Goal: Contribute content: Contribute content

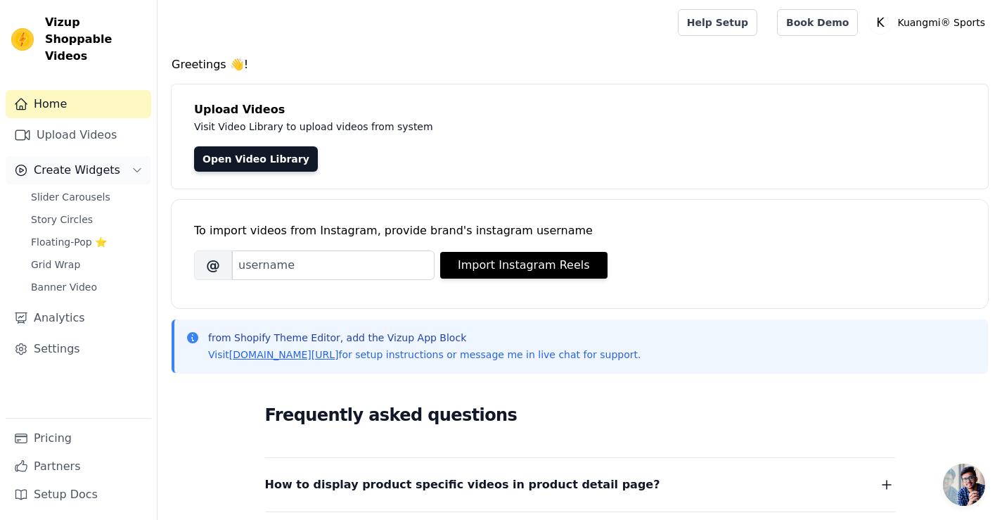
click at [72, 162] on span "Create Widgets" at bounding box center [77, 170] width 86 height 17
click at [86, 162] on span "Create Widgets" at bounding box center [77, 170] width 86 height 17
click at [79, 190] on span "Slider Carousels" at bounding box center [70, 197] width 79 height 14
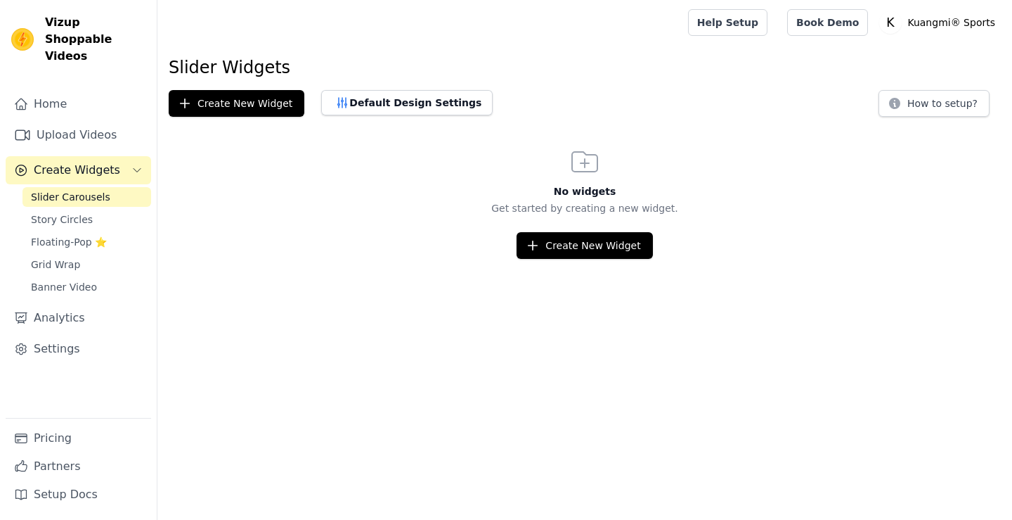
click at [896, 248] on div "Create New Widget" at bounding box center [584, 245] width 855 height 27
click at [67, 210] on link "Story Circles" at bounding box center [86, 219] width 129 height 20
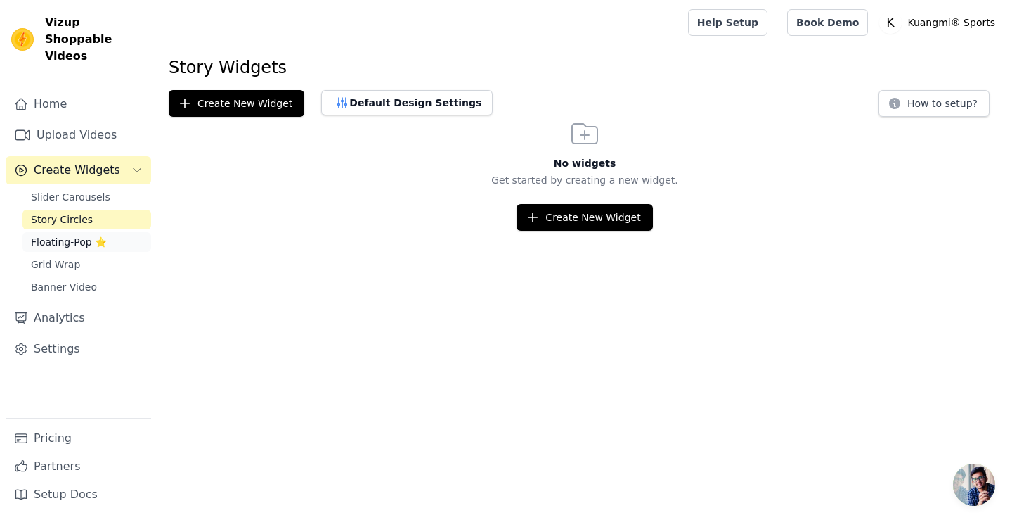
click at [65, 235] on span "Floating-Pop ⭐" at bounding box center [69, 242] width 76 height 14
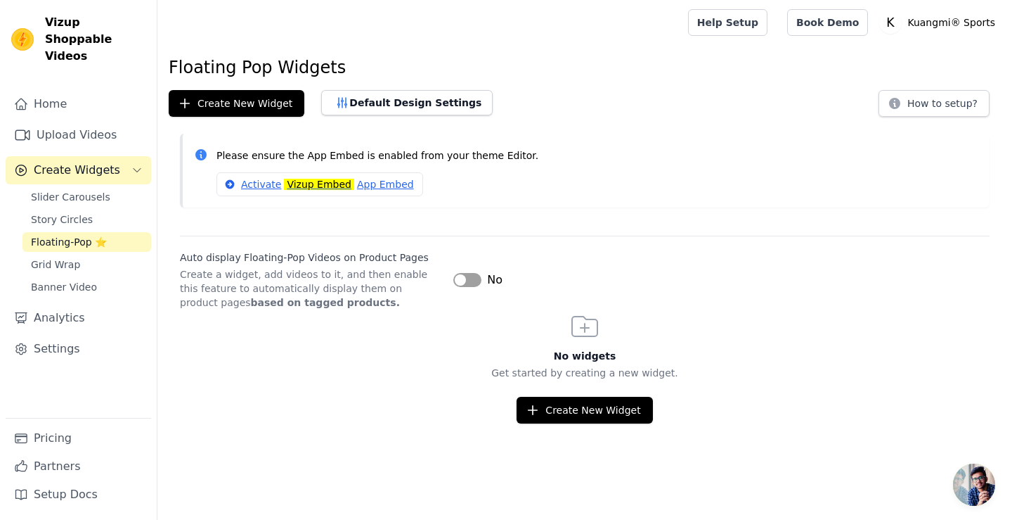
click at [56, 236] on div "Slider Carousels Story Circles Floating-Pop ⭐ Grid Wrap Banner Video" at bounding box center [86, 242] width 129 height 110
click at [56, 257] on span "Grid Wrap" at bounding box center [55, 264] width 49 height 14
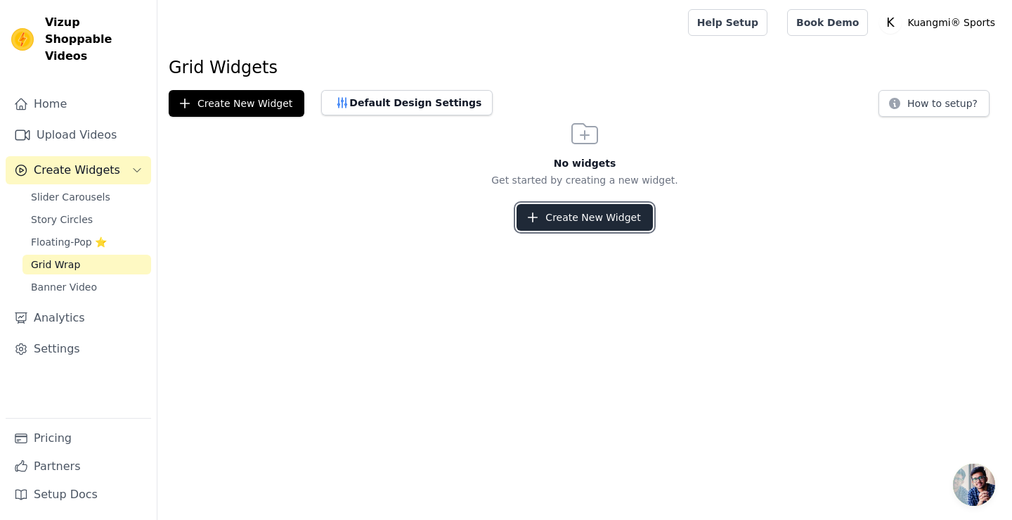
click at [590, 213] on button "Create New Widget" at bounding box center [585, 217] width 136 height 27
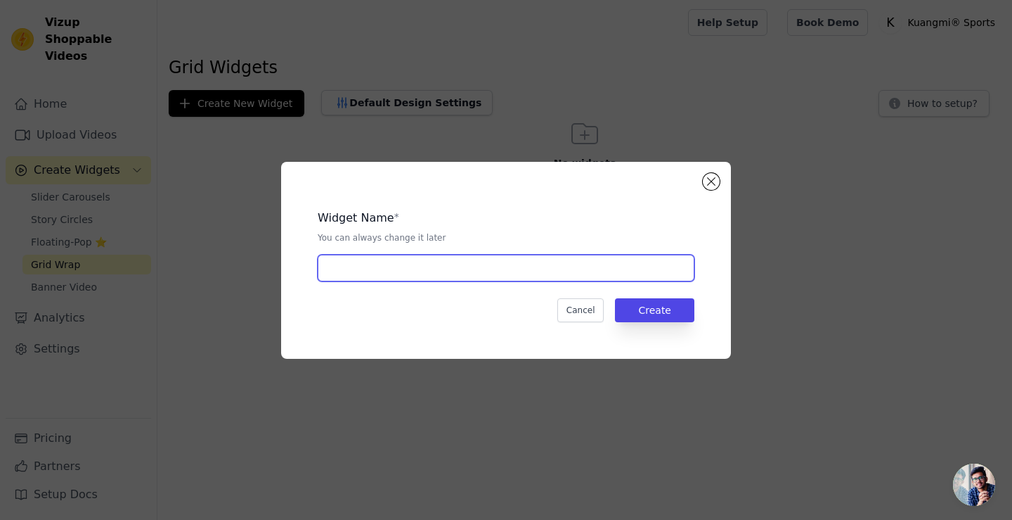
click at [446, 280] on input "text" at bounding box center [506, 267] width 377 height 27
type input "1"
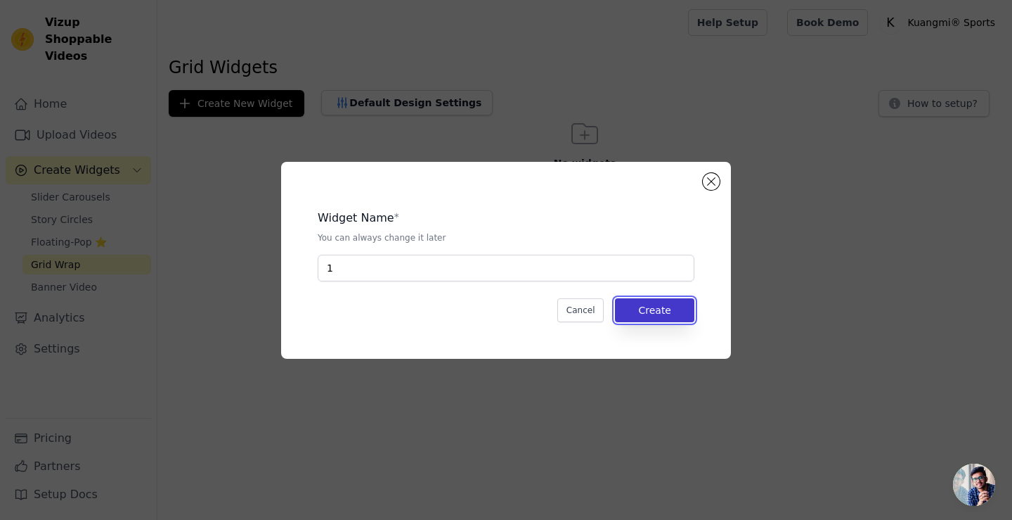
click at [670, 311] on button "Create" at bounding box center [654, 310] width 79 height 24
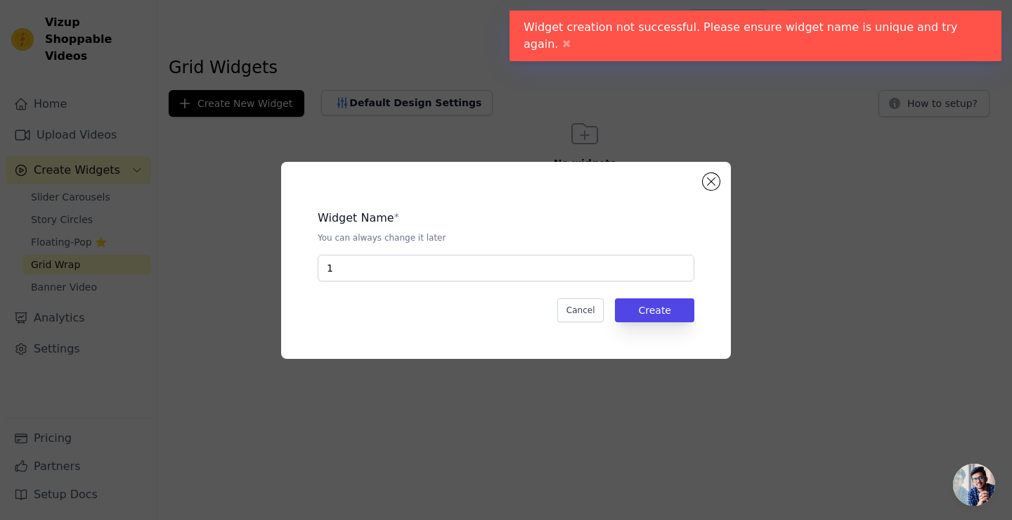
click at [601, 290] on div "Widget Name * You can always change it later 1 Cancel Create" at bounding box center [506, 260] width 405 height 152
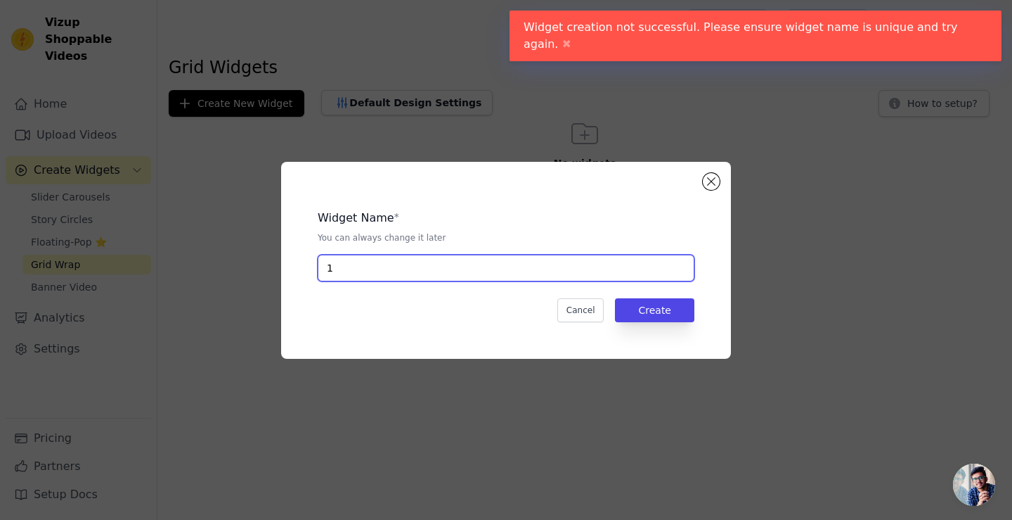
click at [591, 277] on input "1" at bounding box center [506, 267] width 377 height 27
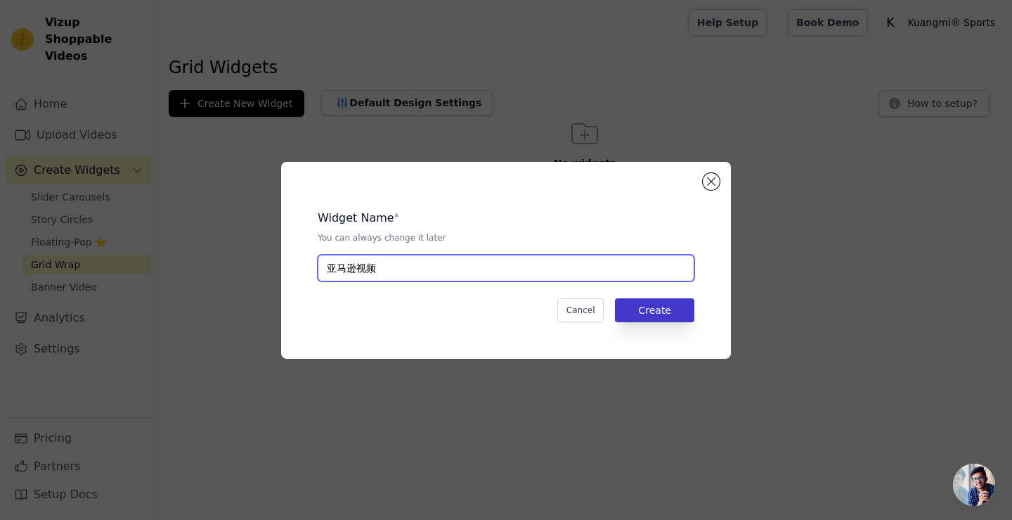
type input "亚马逊视频"
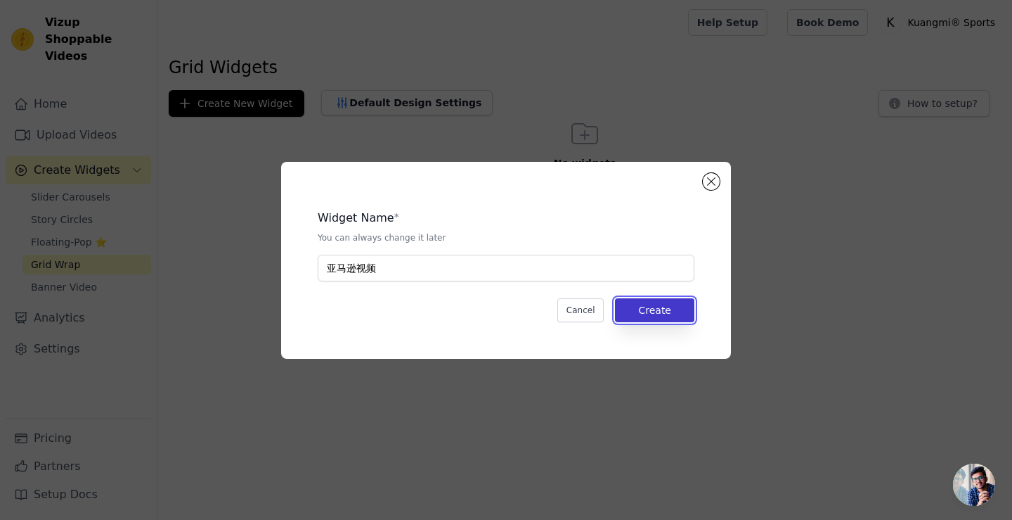
click at [659, 304] on button "Create" at bounding box center [654, 310] width 79 height 24
click at [664, 304] on button "Create" at bounding box center [654, 310] width 79 height 24
click at [653, 311] on button "Create" at bounding box center [654, 310] width 79 height 24
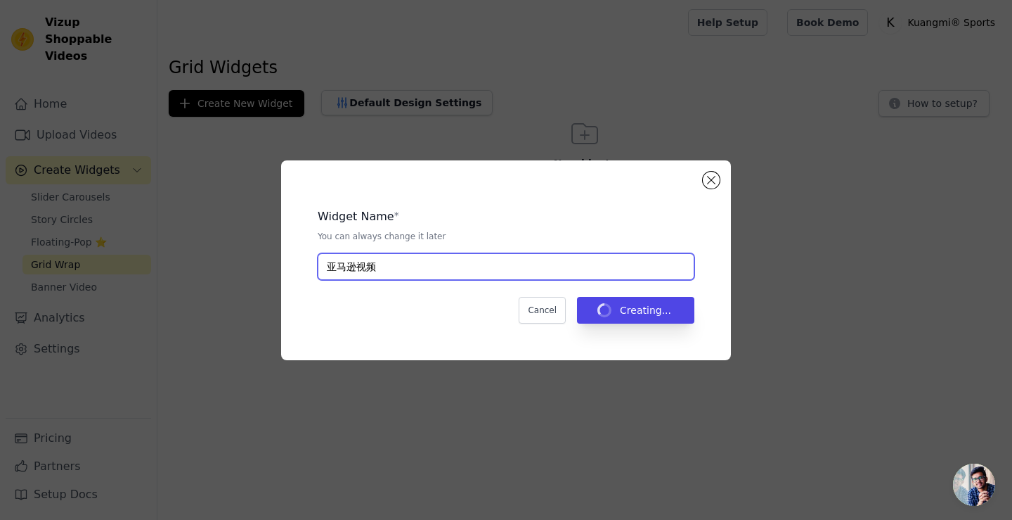
drag, startPoint x: 422, startPoint y: 274, endPoint x: 68, endPoint y: 228, distance: 356.6
click at [68, 228] on div "Widget Name * You can always change it later 亚马逊视频 Cancel Creating..." at bounding box center [505, 260] width 967 height 245
type input "amazon2509181"
drag, startPoint x: 418, startPoint y: 269, endPoint x: 217, endPoint y: 263, distance: 201.2
click at [217, 263] on div "Widget Name * You can always change it later amazon2509181 Cancel Creating..." at bounding box center [505, 260] width 967 height 245
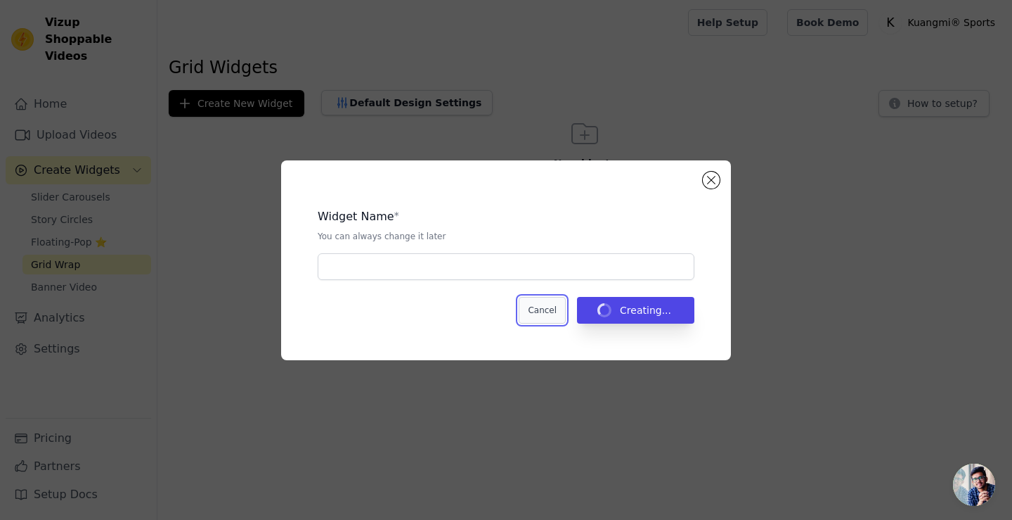
click at [566, 309] on button "Cancel" at bounding box center [542, 310] width 47 height 27
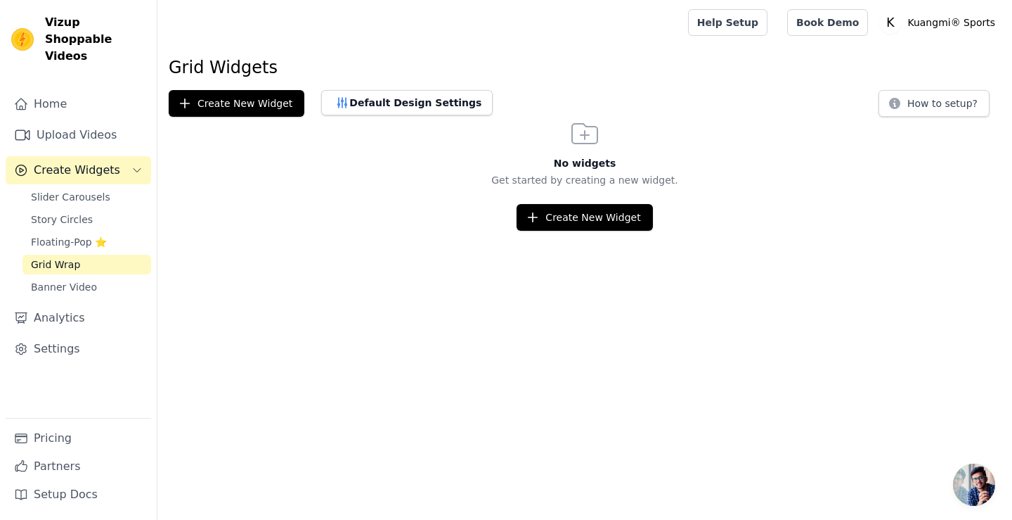
click at [614, 231] on html "Vizup Shoppable Videos Home Upload Videos Create Widgets Slider Carousels Story…" at bounding box center [506, 115] width 1012 height 231
click at [619, 228] on button "Create New Widget" at bounding box center [585, 217] width 136 height 27
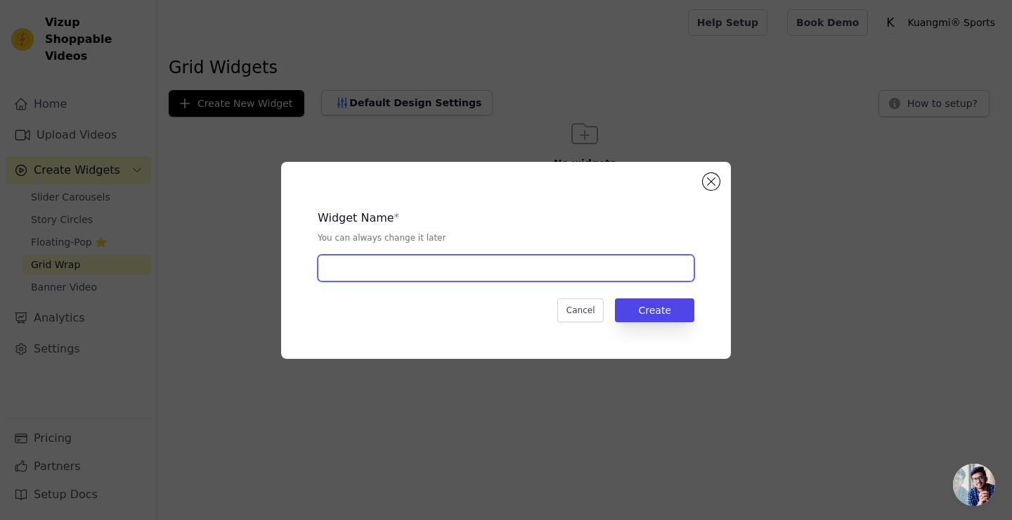
click at [545, 263] on input "text" at bounding box center [506, 267] width 377 height 27
paste input "amazon2509181"
type input "amazon2509181"
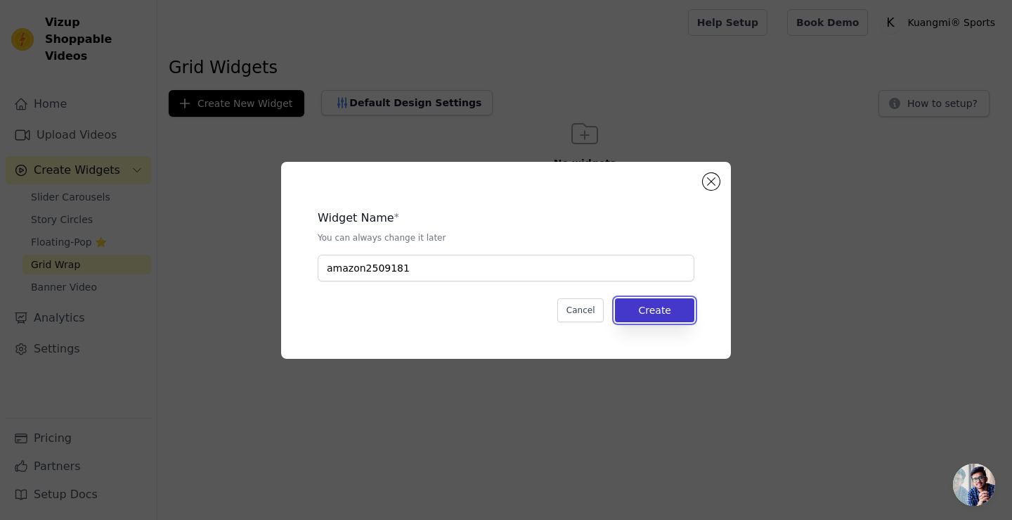
click at [665, 312] on button "Create" at bounding box center [654, 310] width 79 height 24
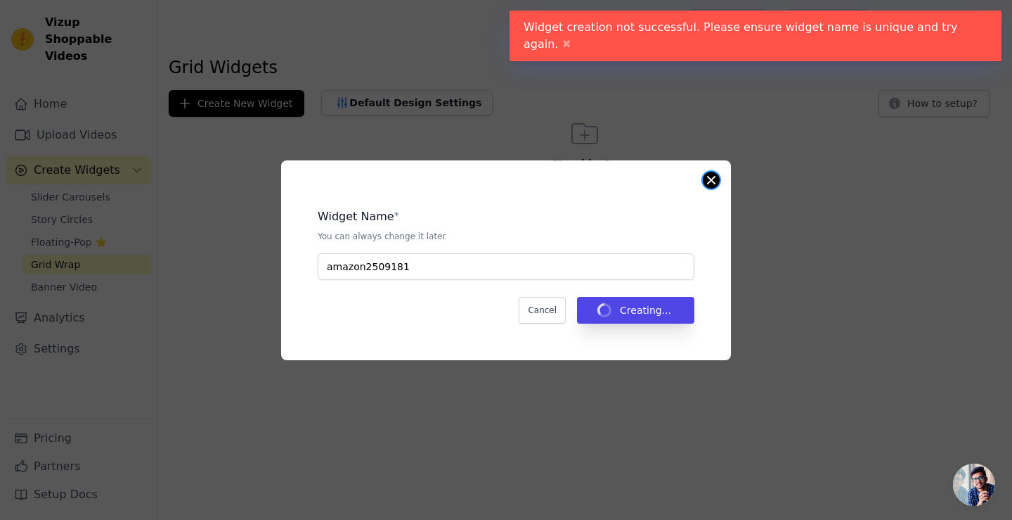
click at [711, 176] on button "Close modal" at bounding box center [711, 180] width 17 height 17
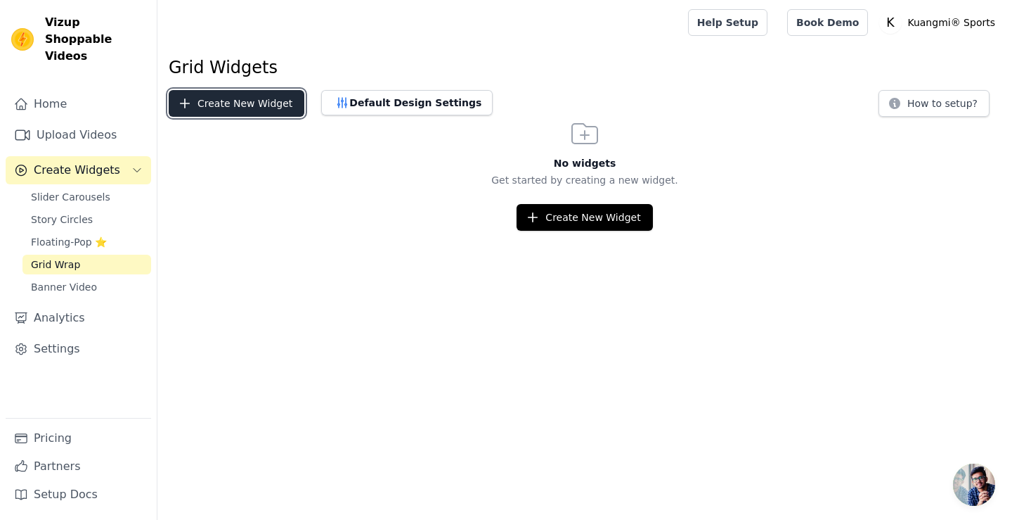
click at [219, 99] on button "Create New Widget" at bounding box center [237, 103] width 136 height 27
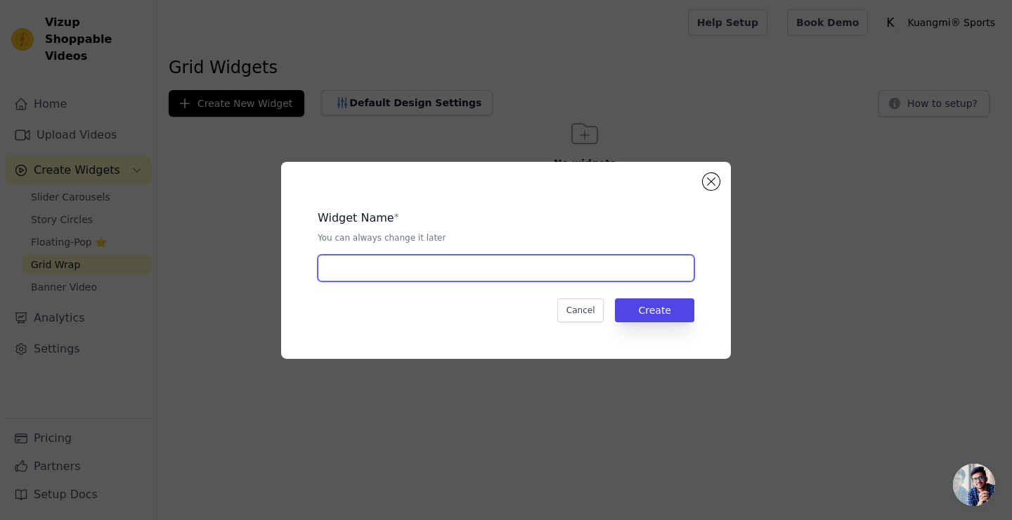
click at [418, 268] on input "text" at bounding box center [506, 267] width 377 height 27
paste input "amazon2509181"
type input "amazon2509181"
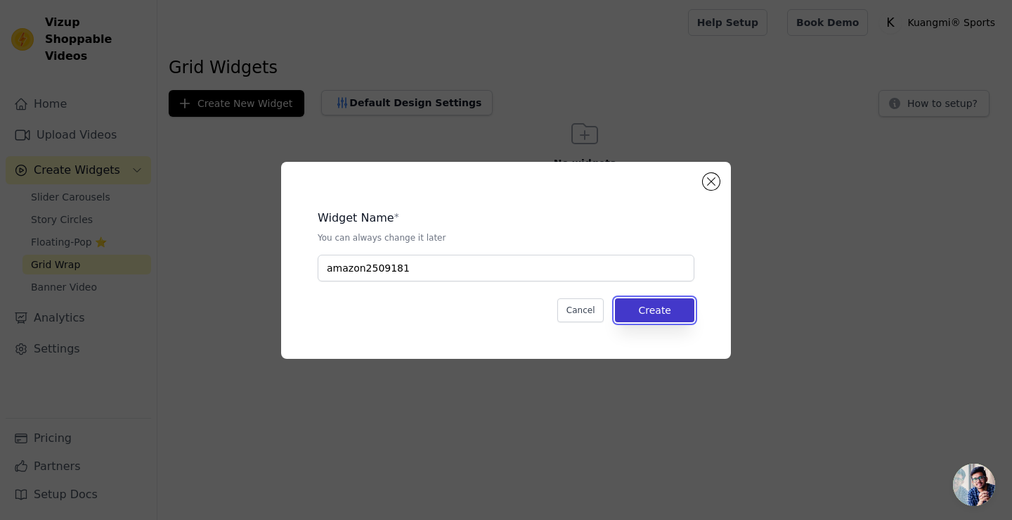
click at [654, 304] on button "Create" at bounding box center [654, 310] width 79 height 24
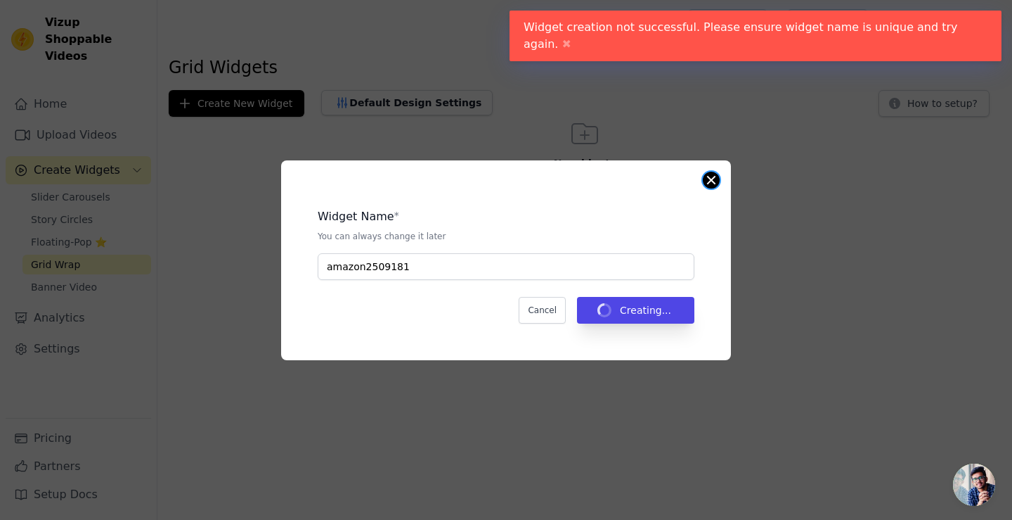
click at [708, 179] on button "Close modal" at bounding box center [711, 180] width 17 height 17
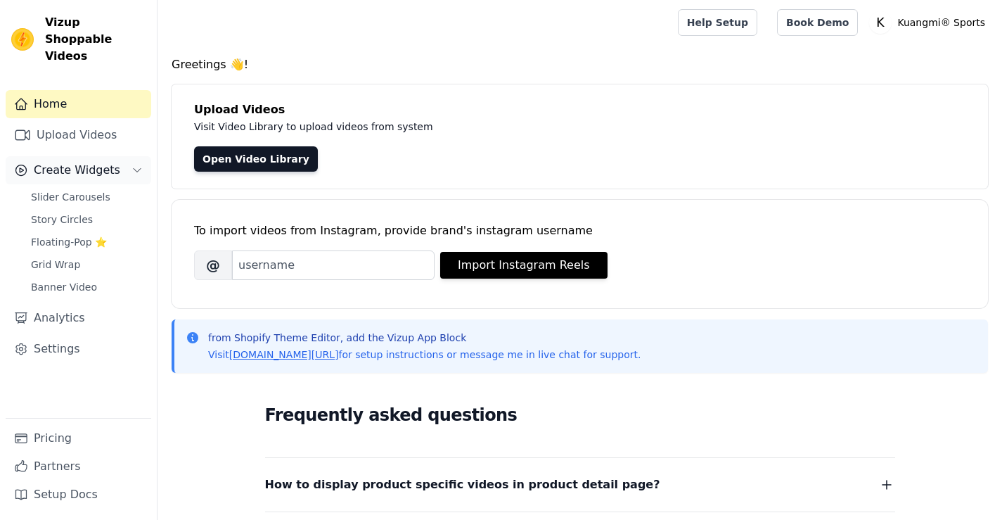
click at [72, 165] on button "Create Widgets" at bounding box center [79, 170] width 146 height 28
click at [79, 163] on button "Create Widgets" at bounding box center [79, 170] width 146 height 28
click at [84, 190] on span "Slider Carousels" at bounding box center [70, 197] width 79 height 14
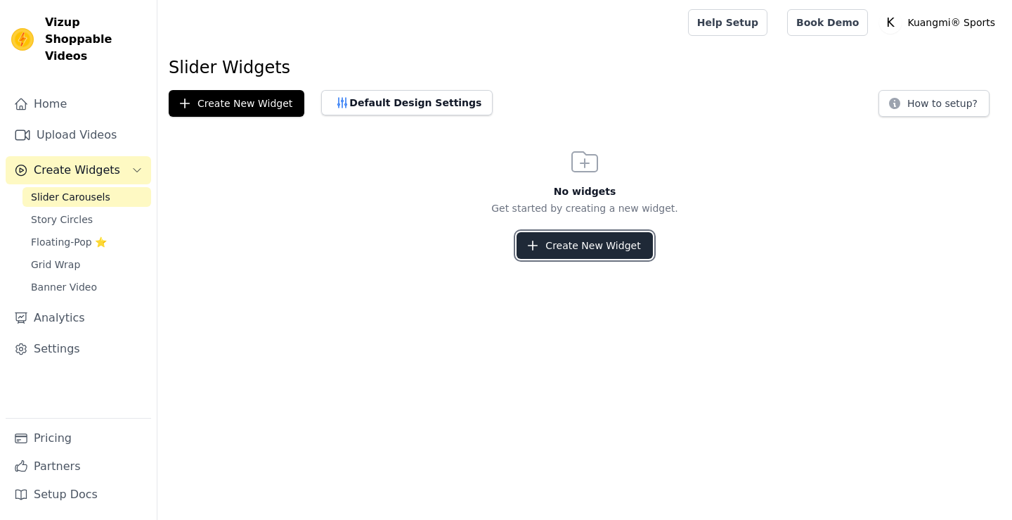
click at [568, 245] on button "Create New Widget" at bounding box center [585, 245] width 136 height 27
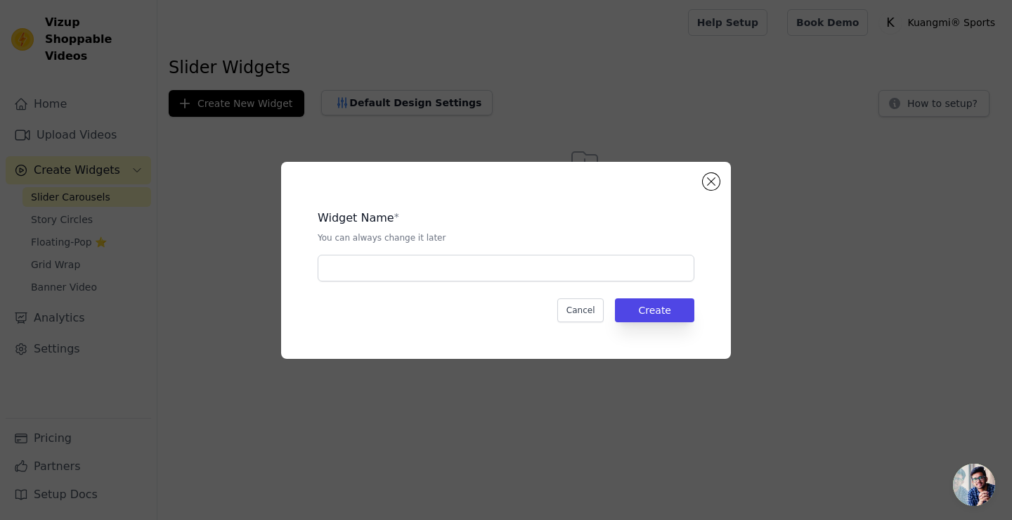
click at [528, 253] on div "Widget Name * You can always change it later" at bounding box center [506, 239] width 377 height 83
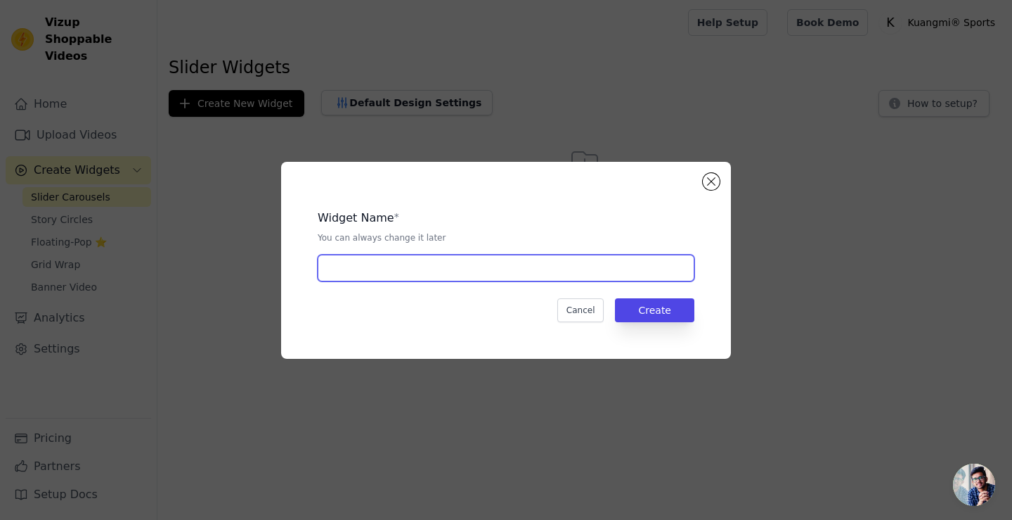
click at [536, 260] on input "text" at bounding box center [506, 267] width 377 height 27
paste input "amazon2509181"
type input "amazon2509181"
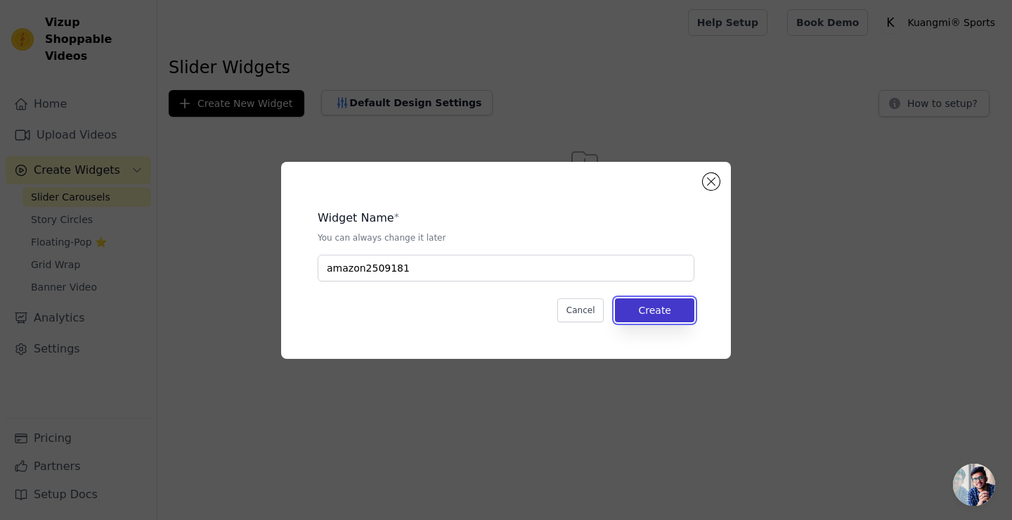
click at [643, 301] on button "Create" at bounding box center [654, 310] width 79 height 24
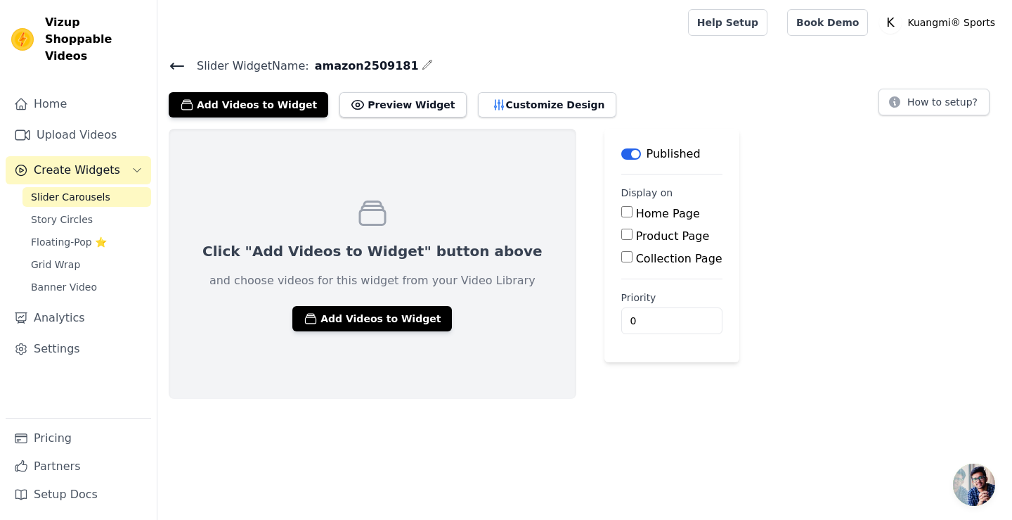
click at [621, 233] on input "Product Page" at bounding box center [626, 233] width 11 height 11
checkbox input "true"
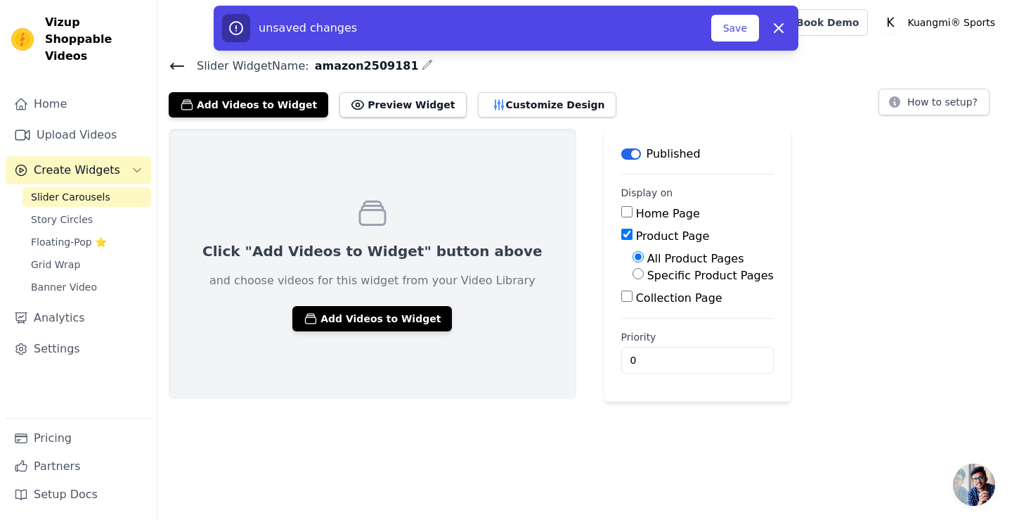
click at [647, 273] on label "Specific Product Pages" at bounding box center [710, 275] width 127 height 13
click at [633, 273] on input "Specific Product Pages" at bounding box center [638, 273] width 11 height 11
radio input "true"
click at [659, 297] on button "Select Products" at bounding box center [680, 307] width 94 height 24
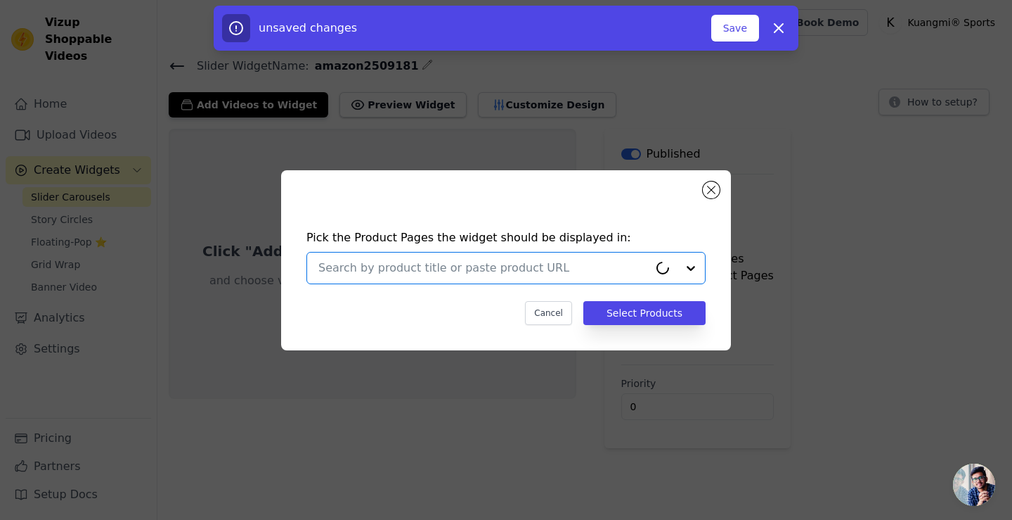
click at [582, 273] on input "text" at bounding box center [483, 267] width 330 height 17
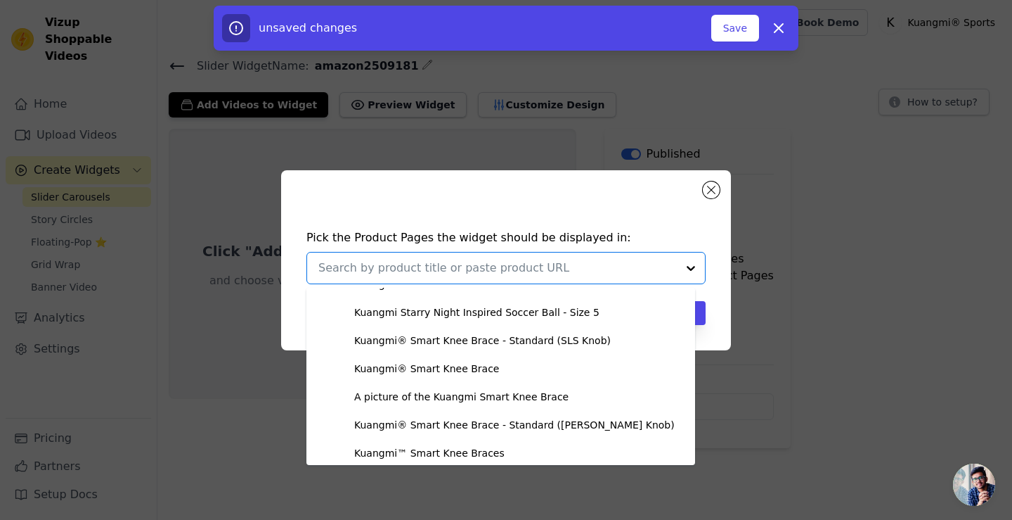
scroll to position [1898, 0]
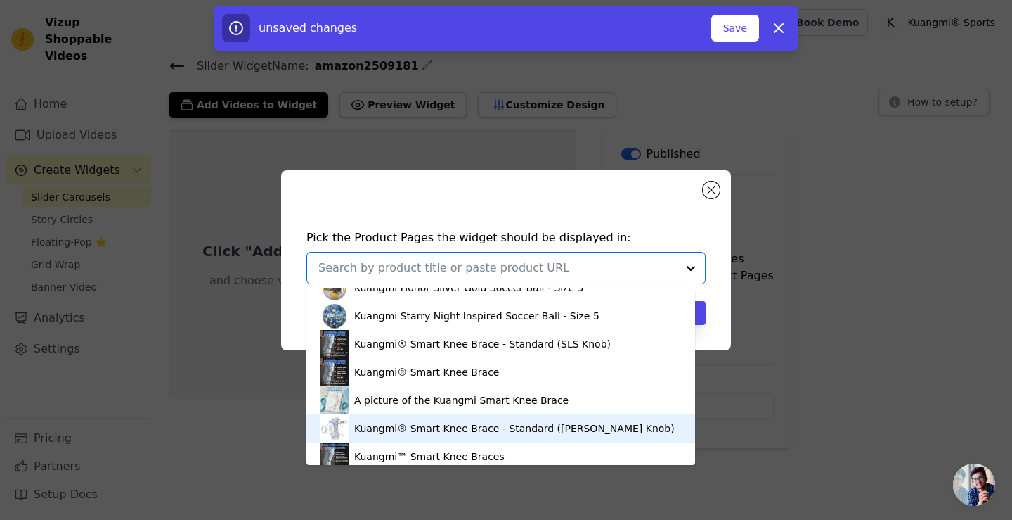
click at [395, 425] on div "Kuangmi® Smart Knee Brace - Standard ([PERSON_NAME] Knob)" at bounding box center [514, 428] width 321 height 14
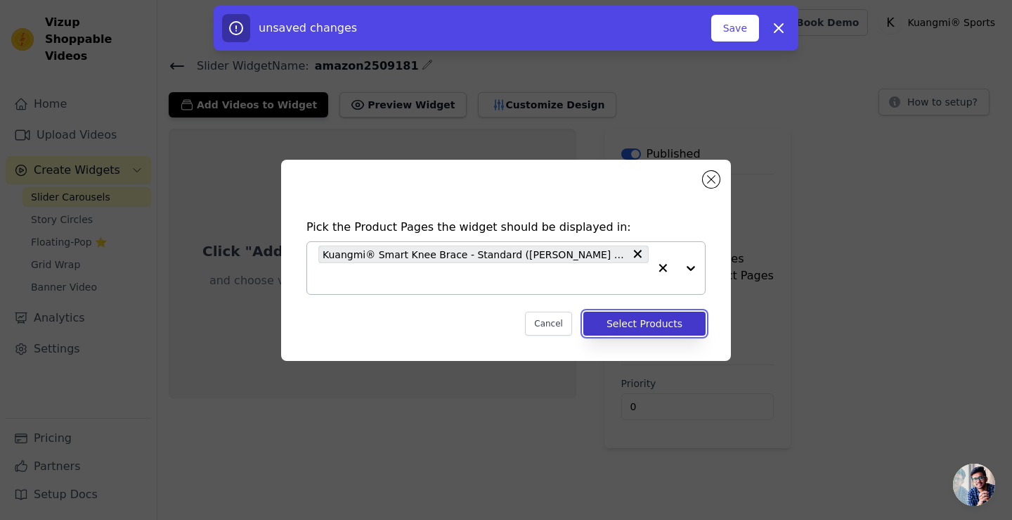
click at [656, 311] on button "Select Products" at bounding box center [644, 323] width 122 height 24
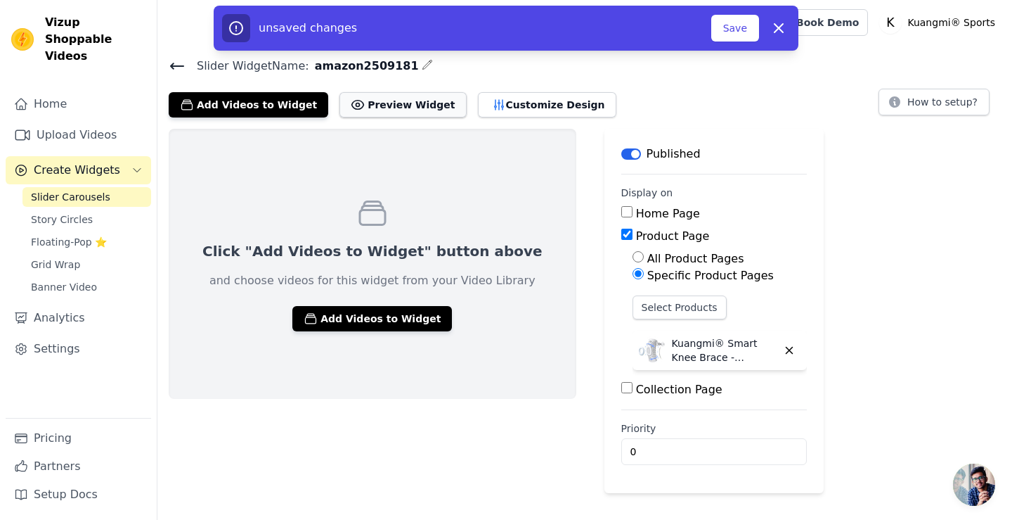
click at [396, 101] on button "Preview Widget" at bounding box center [403, 104] width 127 height 25
click at [276, 108] on button "Add Videos to Widget" at bounding box center [249, 104] width 160 height 25
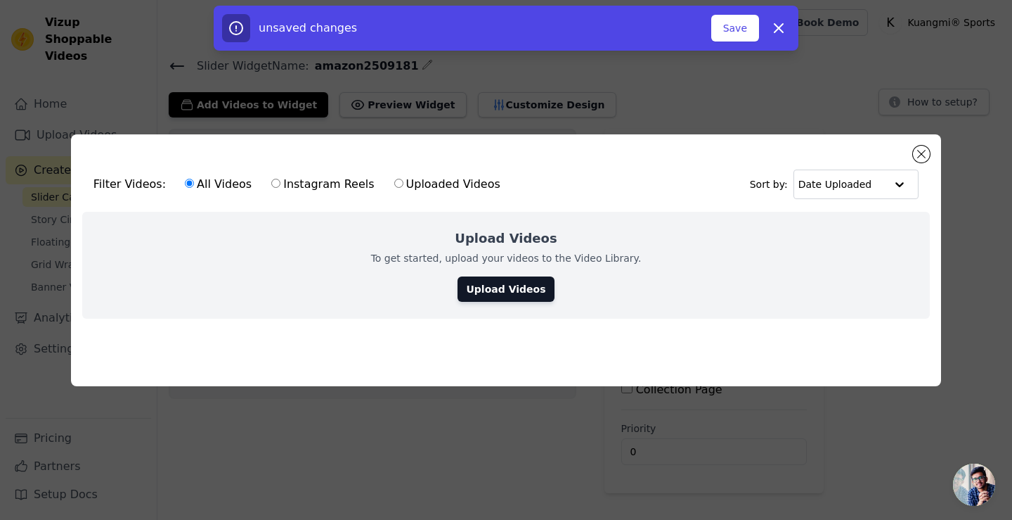
click at [423, 179] on label "Uploaded Videos" at bounding box center [448, 184] width 108 height 18
click at [404, 179] on input "Uploaded Videos" at bounding box center [398, 183] width 9 height 9
radio input "true"
click at [667, 170] on div "Filter Videos: All Videos Instagram Reels Uploaded Videos Sort by: Date Uploaded" at bounding box center [506, 184] width 848 height 55
click at [496, 288] on link "Upload Videos" at bounding box center [506, 288] width 96 height 25
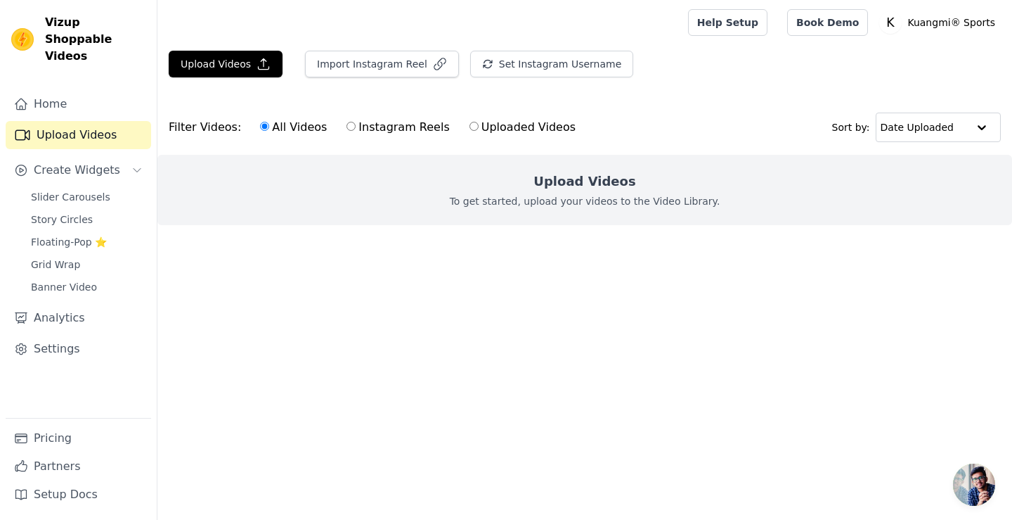
click at [583, 193] on div "Upload Videos To get started, upload your videos to the Video Library." at bounding box center [584, 190] width 855 height 70
click at [243, 69] on button "Upload Videos" at bounding box center [226, 64] width 114 height 27
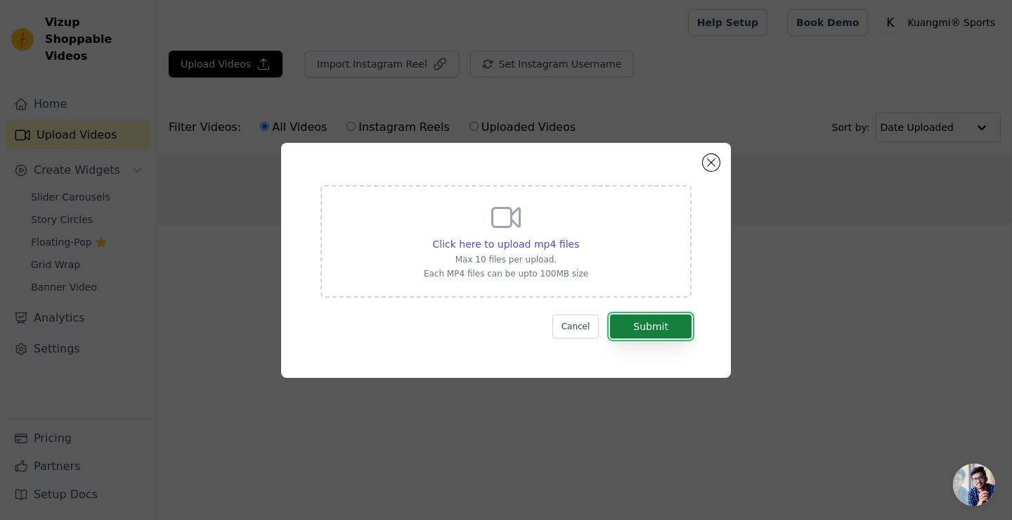
click at [661, 328] on button "Submit" at bounding box center [651, 326] width 82 height 24
click at [520, 247] on span "Click here to upload mp4 files" at bounding box center [506, 243] width 147 height 11
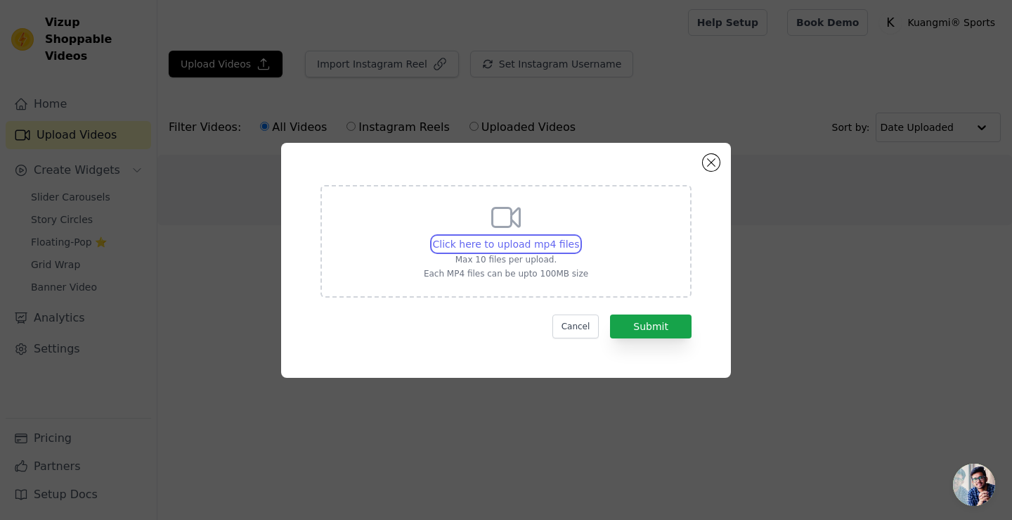
click at [579, 237] on input "Click here to upload mp4 files Max 10 files per upload. Each MP4 files can be u…" at bounding box center [579, 236] width 1 height 1
type input "C:\fakepath\亚马逊 3.mp4"
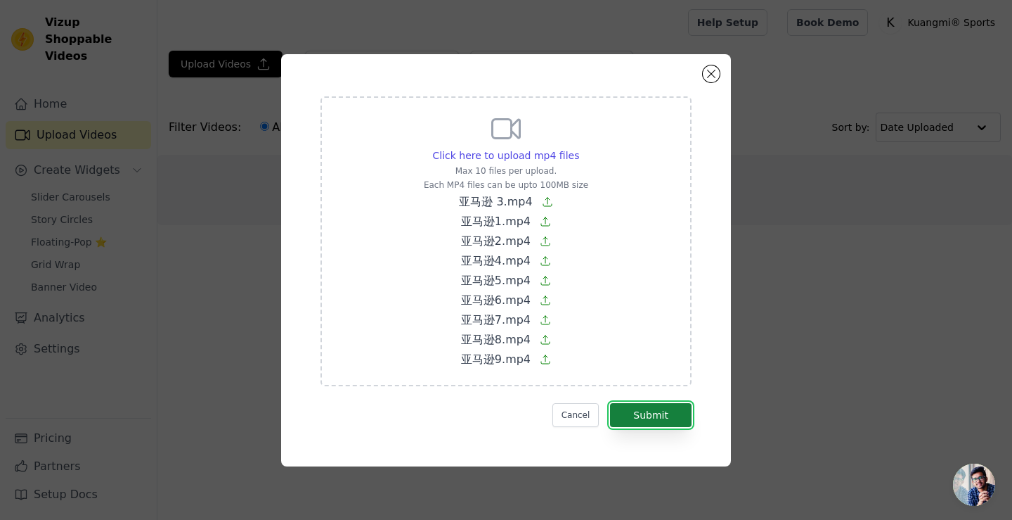
click at [650, 419] on button "Submit" at bounding box center [651, 415] width 82 height 24
click at [659, 417] on button "Submit" at bounding box center [651, 415] width 82 height 24
click at [654, 416] on button "Submit" at bounding box center [651, 415] width 82 height 24
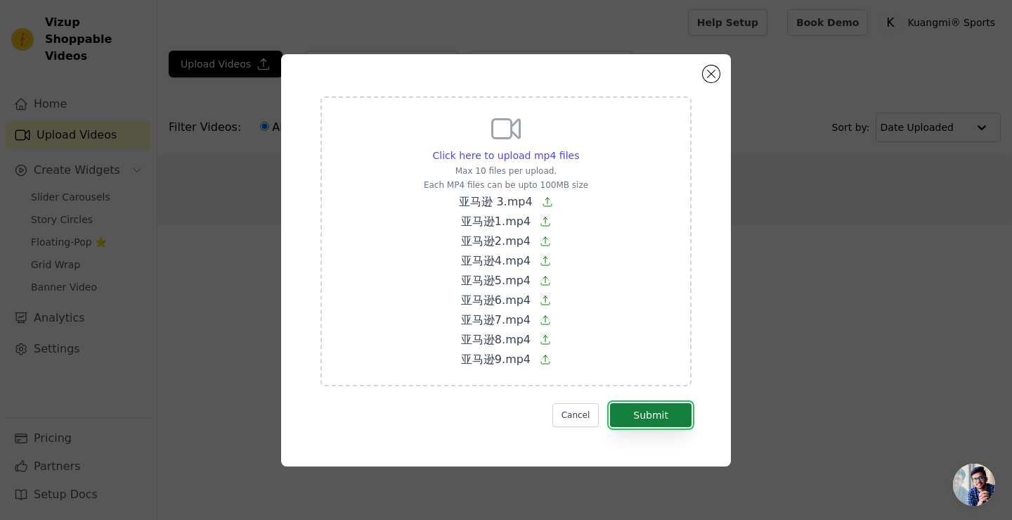
click at [654, 416] on button "Submit" at bounding box center [651, 415] width 82 height 24
click at [546, 201] on icon at bounding box center [547, 201] width 11 height 11
click at [579, 148] on input "Click here to upload mp4 files Max 10 files per upload. Each MP4 files can be u…" at bounding box center [579, 148] width 1 height 1
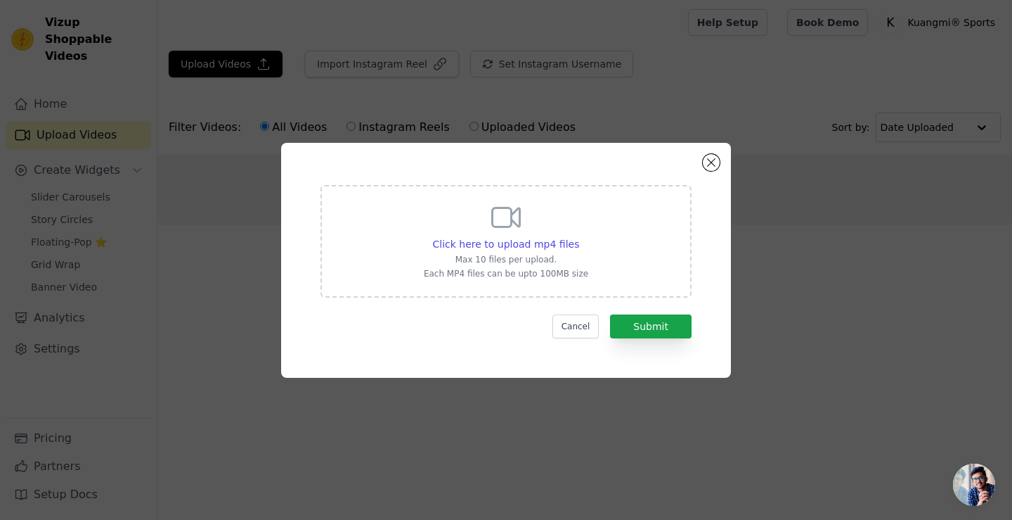
click at [636, 248] on div "Click here to upload mp4 files Max 10 files per upload. Each MP4 files can be u…" at bounding box center [506, 241] width 371 height 112
click at [579, 237] on input "Click here to upload mp4 files Max 10 files per upload. Each MP4 files can be u…" at bounding box center [579, 236] width 1 height 1
type input "C:\fakepath\亚马逊 3.mp4"
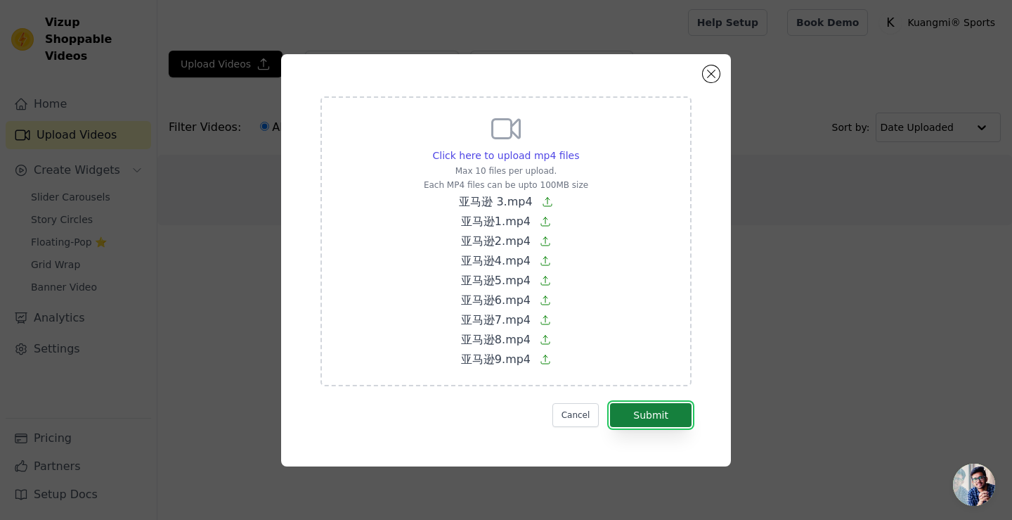
click at [640, 415] on button "Submit" at bounding box center [651, 415] width 82 height 24
click at [709, 72] on button "Close modal" at bounding box center [711, 73] width 17 height 17
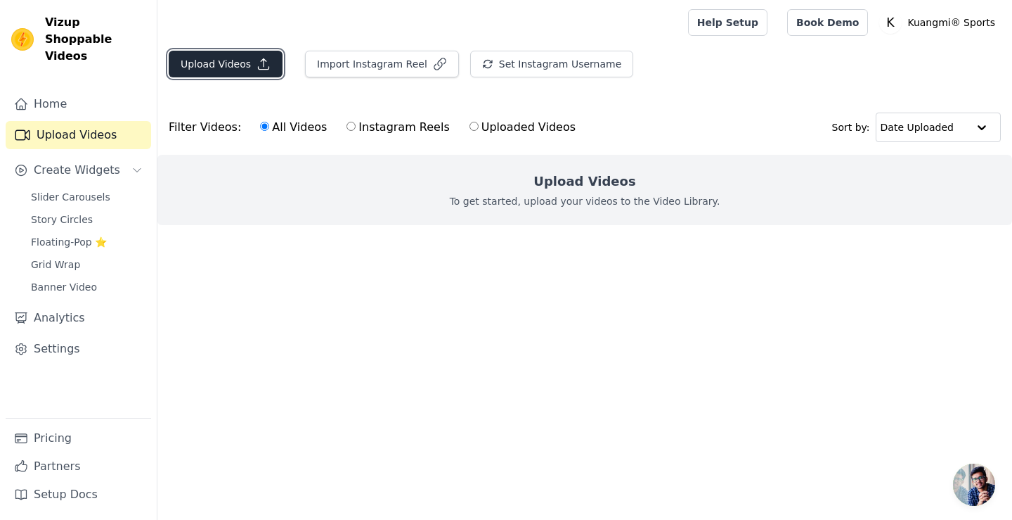
click at [242, 61] on button "Upload Videos" at bounding box center [226, 64] width 114 height 27
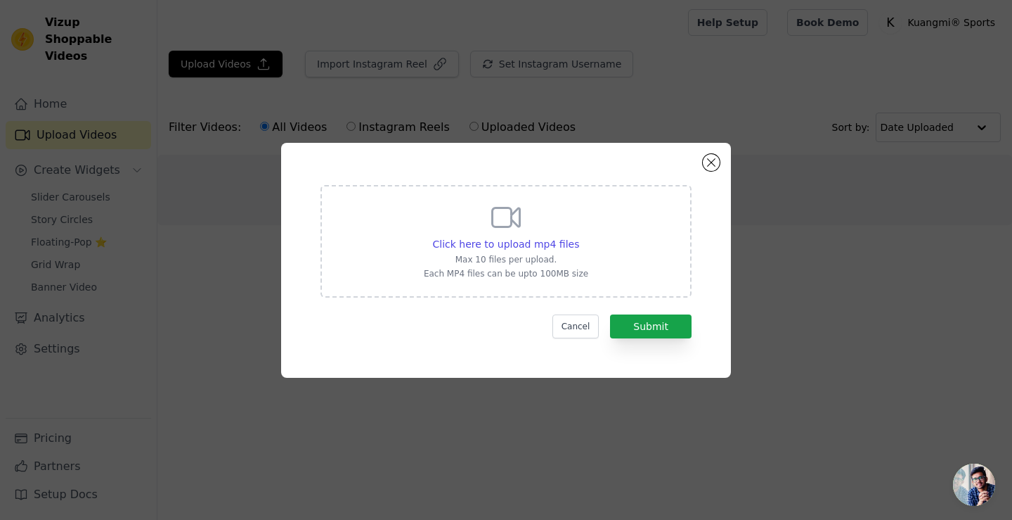
click at [468, 223] on div "Click here to upload mp4 files Max 10 files per upload. Each MP4 files can be u…" at bounding box center [506, 239] width 165 height 79
click at [579, 236] on input "Click here to upload mp4 files Max 10 files per upload. Each MP4 files can be u…" at bounding box center [579, 236] width 1 height 1
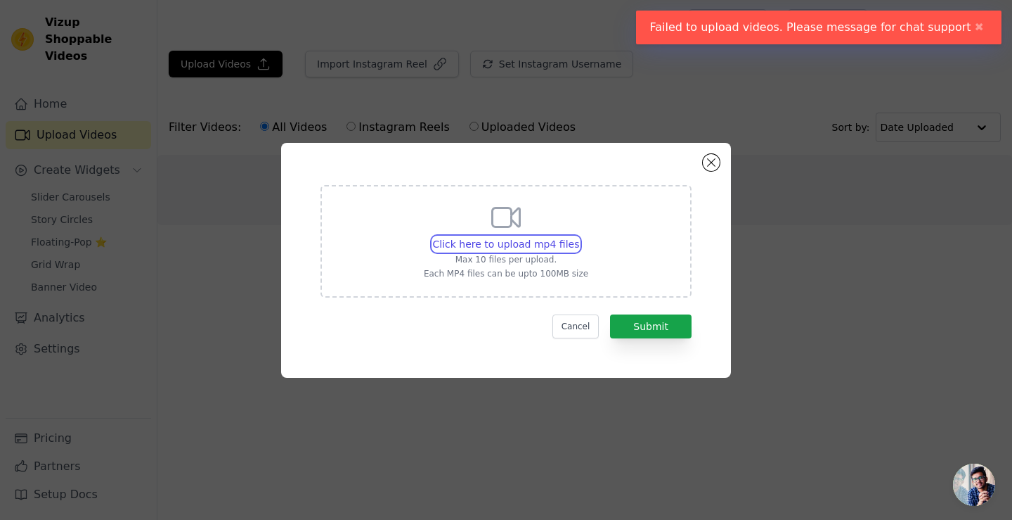
type input "C:\fakepath\亚马逊 3.mp4"
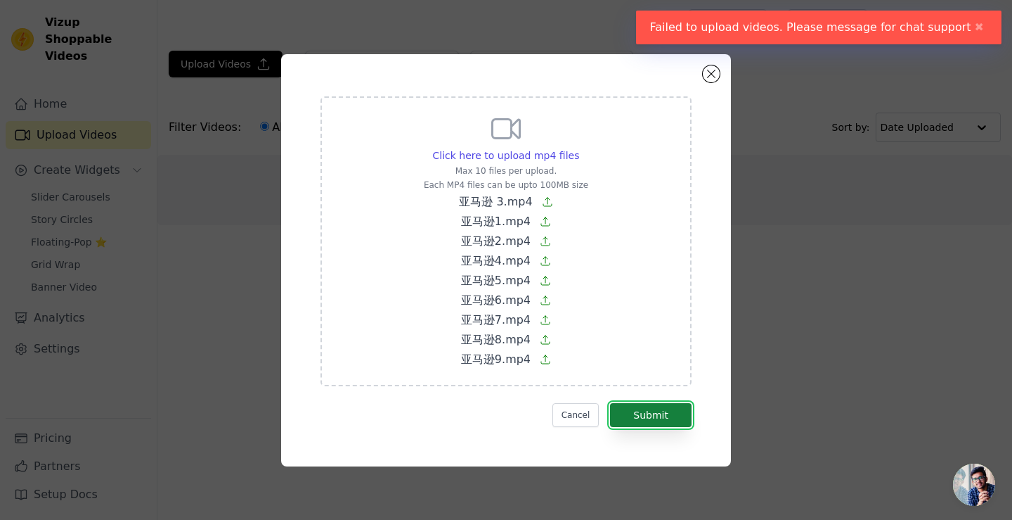
click at [658, 413] on button "Submit" at bounding box center [651, 415] width 82 height 24
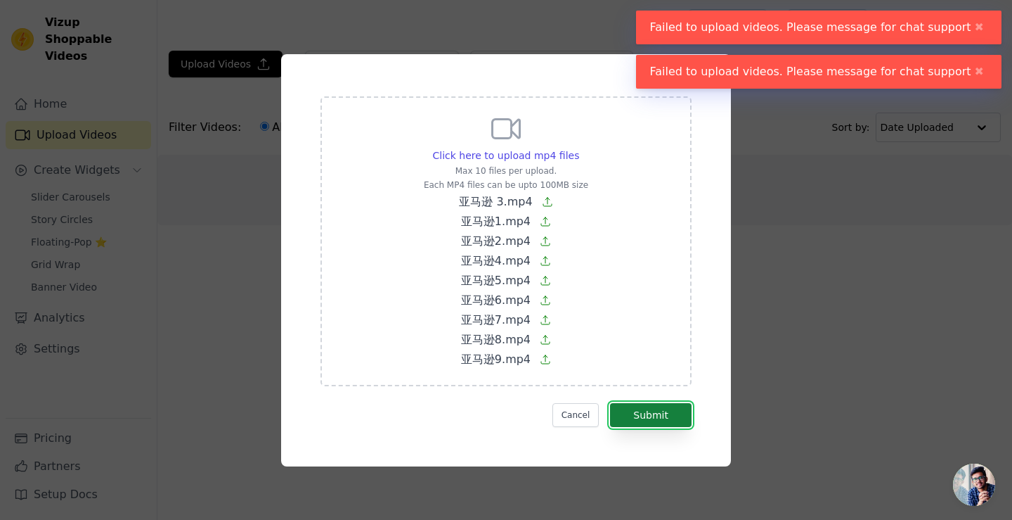
click at [639, 406] on button "Submit" at bounding box center [651, 415] width 82 height 24
